Goal: Task Accomplishment & Management: Manage account settings

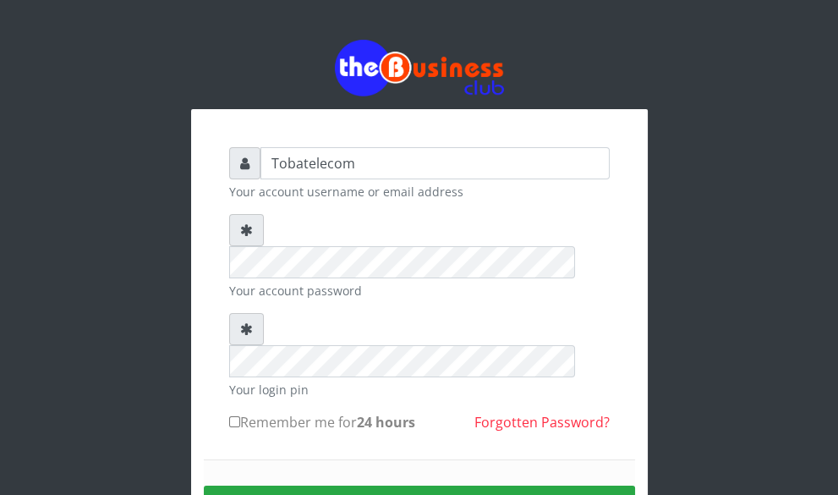
click at [224, 243] on div "Tobatelecom Your account username or email address Your account password Your l…" at bounding box center [419, 332] width 609 height 665
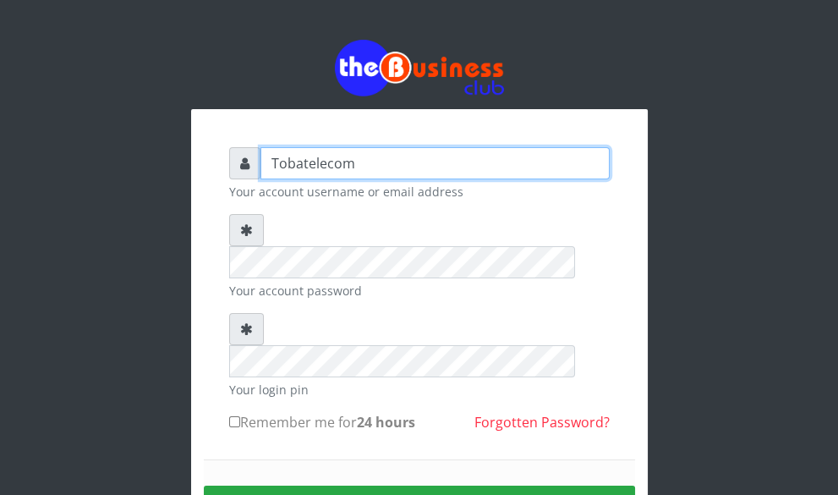
click at [330, 161] on input "Tobatelecom" at bounding box center [435, 163] width 349 height 32
type input "Adonaicom"
click at [332, 161] on input "Tobatelecom" at bounding box center [435, 163] width 349 height 32
type input "Adonaicom"
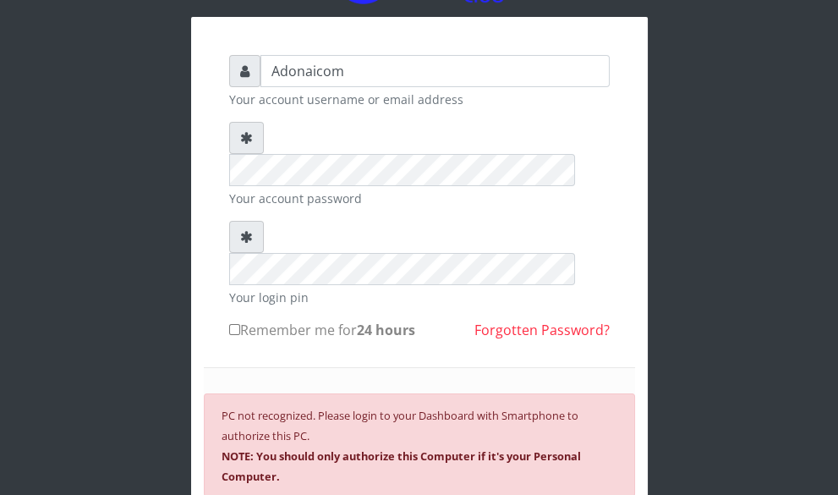
scroll to position [123, 0]
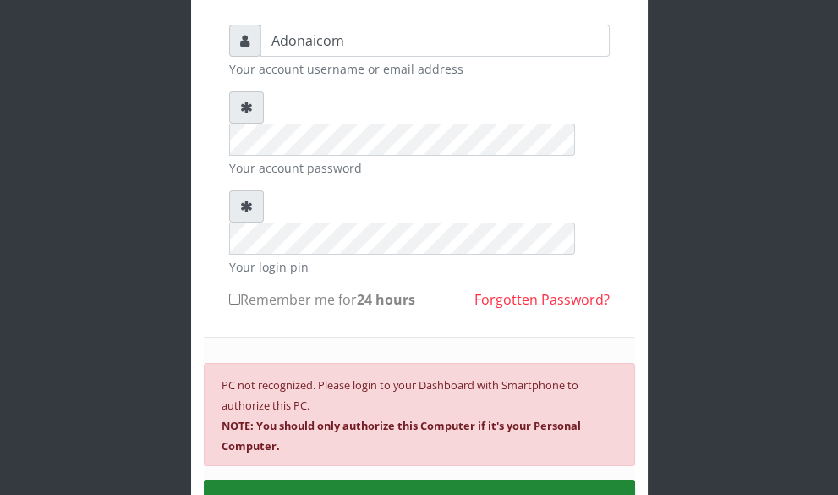
click at [417, 480] on button "SIGN IN" at bounding box center [419, 501] width 431 height 43
click at [411, 480] on button "SIGN IN" at bounding box center [419, 501] width 431 height 43
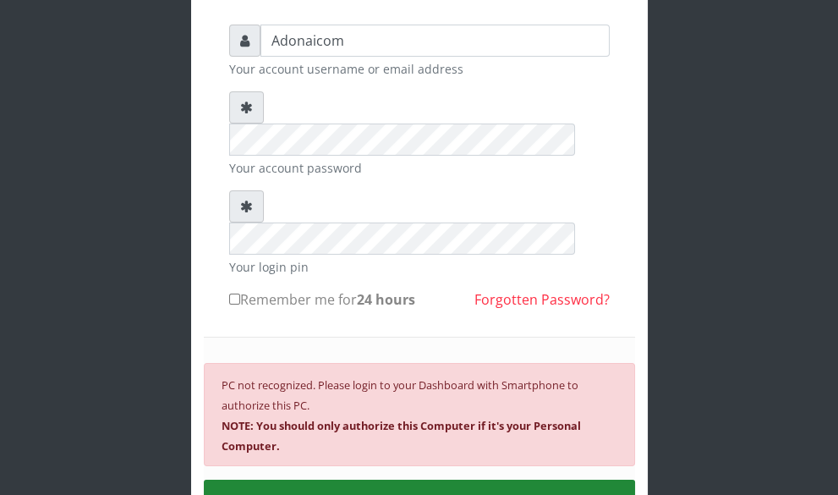
click at [422, 480] on button "SIGN IN" at bounding box center [419, 501] width 431 height 43
click at [414, 480] on button "SIGN IN" at bounding box center [419, 501] width 431 height 43
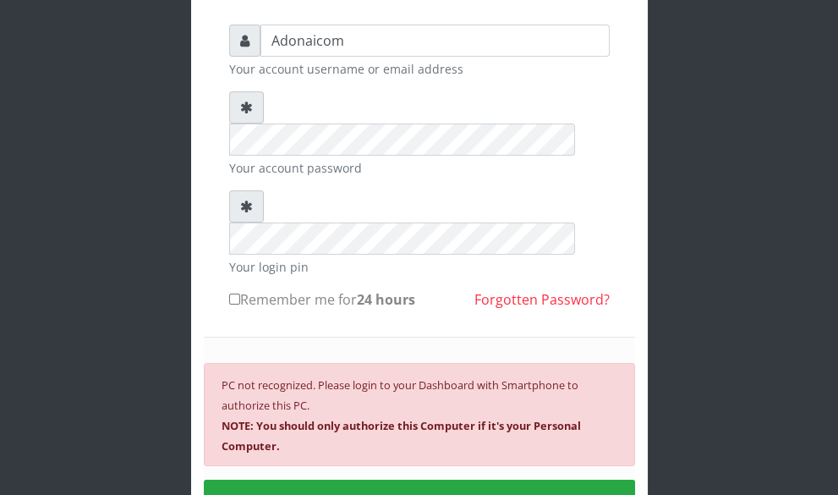
click at [371, 364] on div "PC not recognized. Please login to your Dashboard with Smartphone to authorize …" at bounding box center [419, 414] width 431 height 103
click at [371, 418] on b "NOTE: You should only authorize this Computer if it's your Personal Computer." at bounding box center [401, 436] width 359 height 36
click at [360, 401] on div "PC not recognized. Please login to your Dashboard with Smartphone to authorize …" at bounding box center [419, 443] width 431 height 212
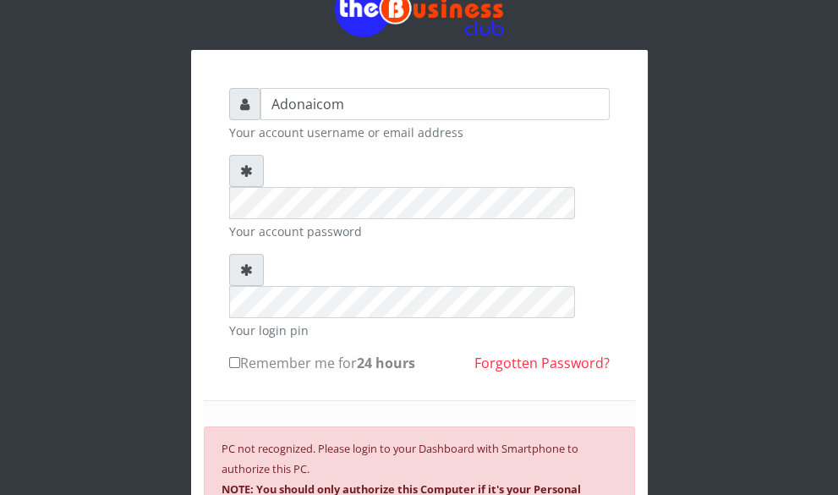
scroll to position [0, 0]
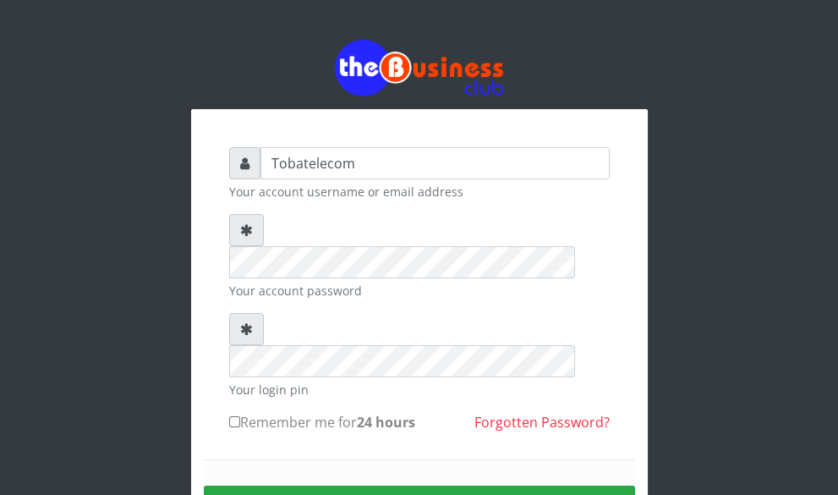
drag, startPoint x: 422, startPoint y: 441, endPoint x: 501, endPoint y: 120, distance: 330.1
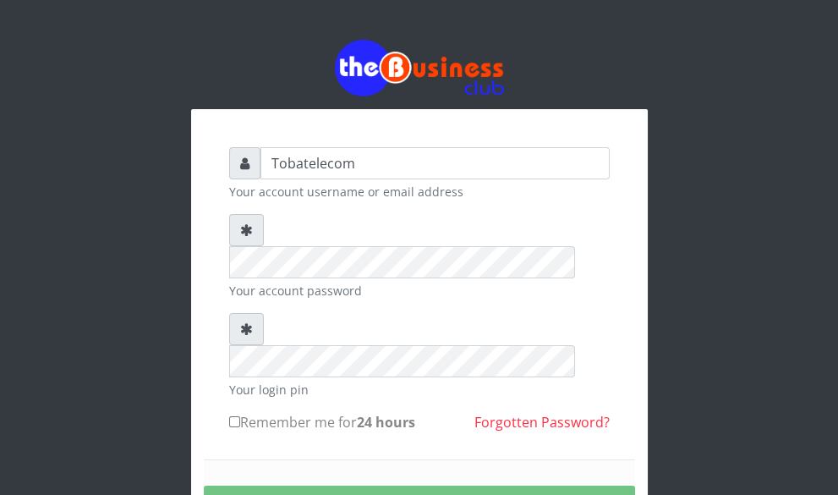
click at [501, 120] on div "Tobatelecom Your account username or email address Your account password Your l…" at bounding box center [419, 367] width 457 height 516
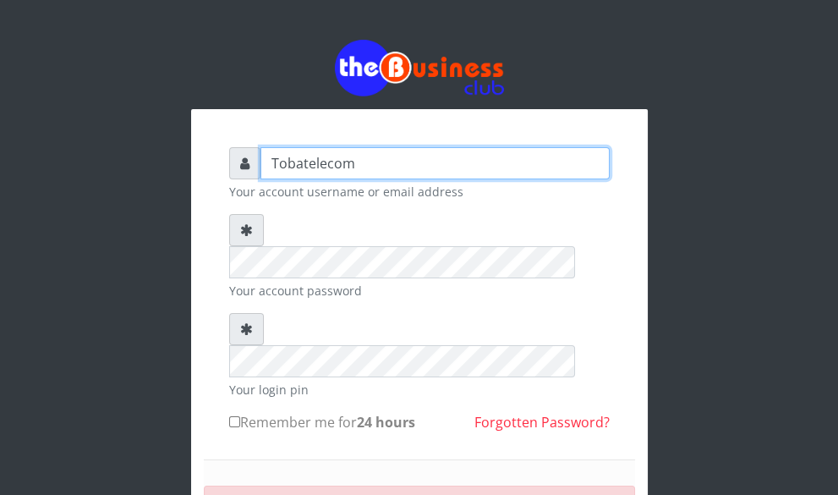
click at [343, 152] on input "Tobatelecom" at bounding box center [435, 163] width 349 height 32
click at [425, 162] on input "Tobatelecoadonaicomm" at bounding box center [435, 163] width 349 height 32
type input "T"
type input "Adonaicom"
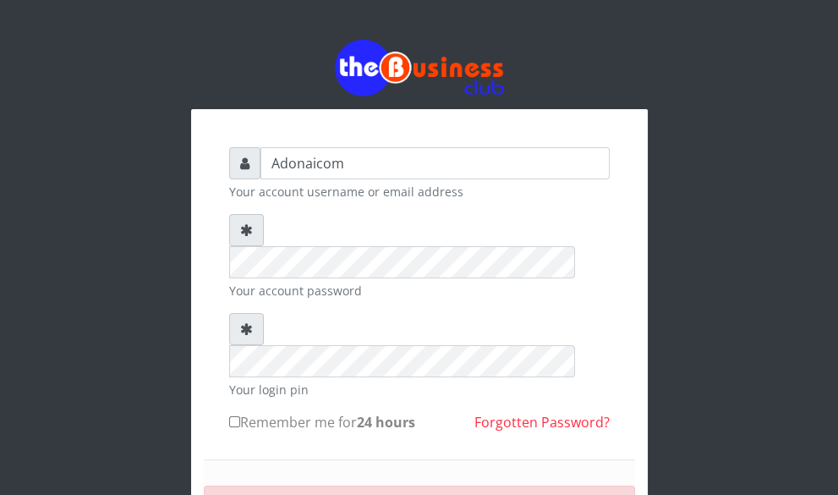
click at [288, 270] on form "Adonaicom Your account username or email address Your account password Your log…" at bounding box center [419, 399] width 381 height 504
click at [436, 412] on div "Remember me for 24 hours Forgotten Password?" at bounding box center [419, 425] width 381 height 27
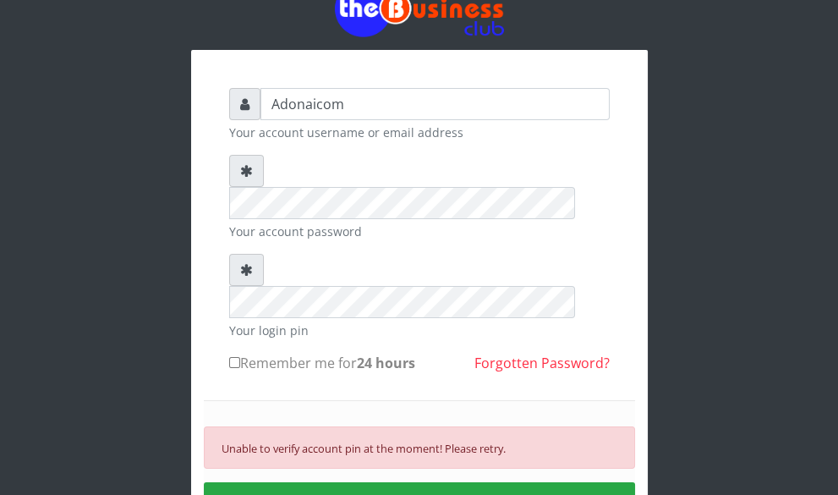
scroll to position [61, 0]
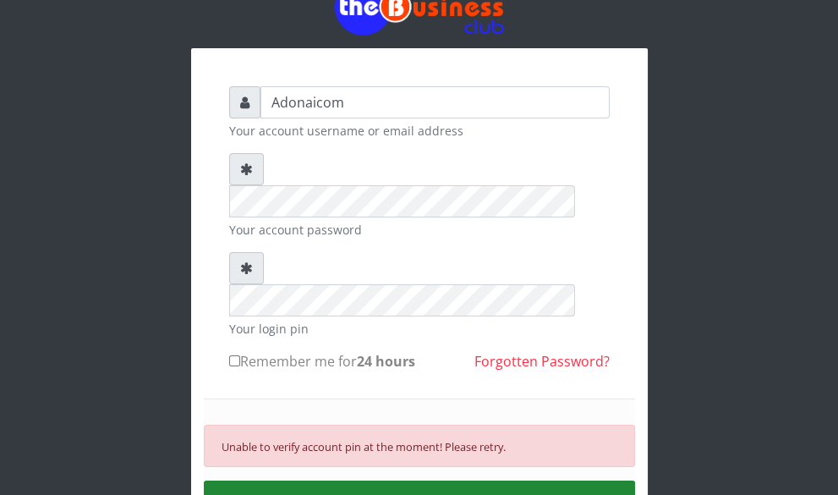
click at [418, 480] on button "SIGN IN" at bounding box center [419, 501] width 431 height 43
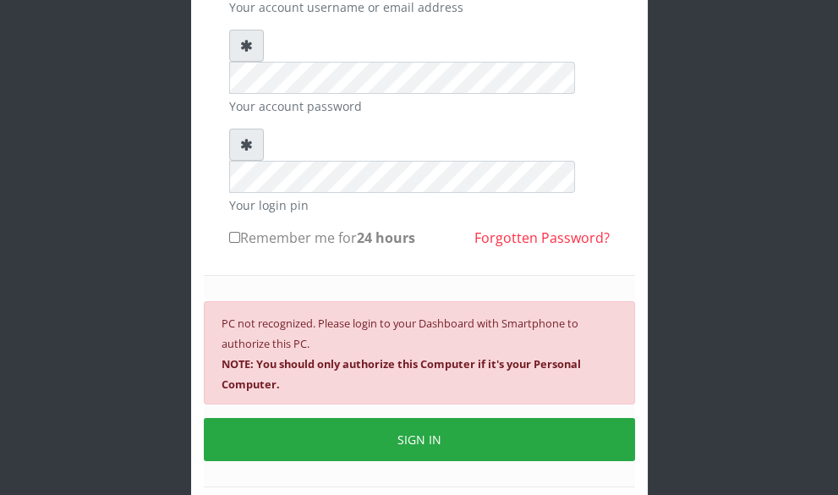
scroll to position [221, 0]
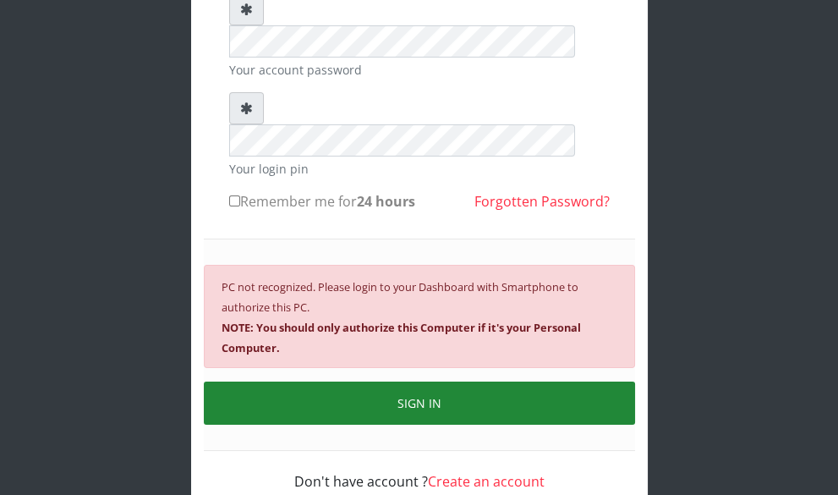
click at [419, 381] on button "SIGN IN" at bounding box center [419, 402] width 431 height 43
click at [417, 381] on button "SIGN IN" at bounding box center [419, 402] width 431 height 43
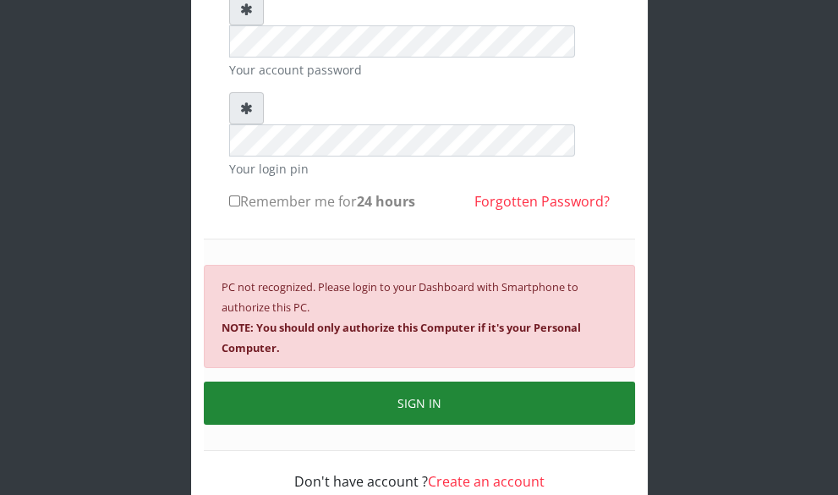
click at [417, 381] on button "SIGN IN" at bounding box center [419, 402] width 431 height 43
